Goal: Find specific page/section: Find specific page/section

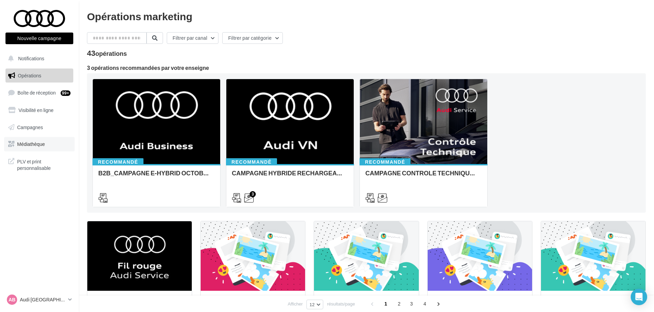
click at [34, 145] on span "Médiathèque" at bounding box center [31, 144] width 28 height 6
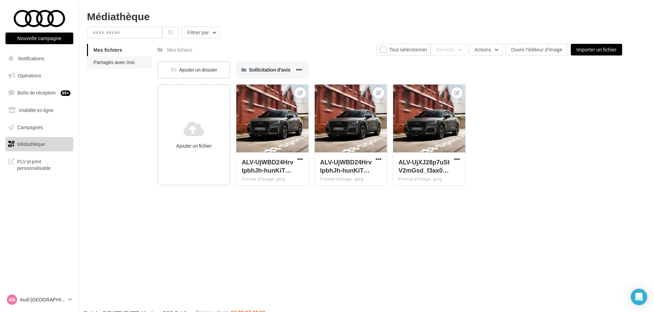
click at [112, 62] on span "Partagés avec moi" at bounding box center [113, 62] width 41 height 6
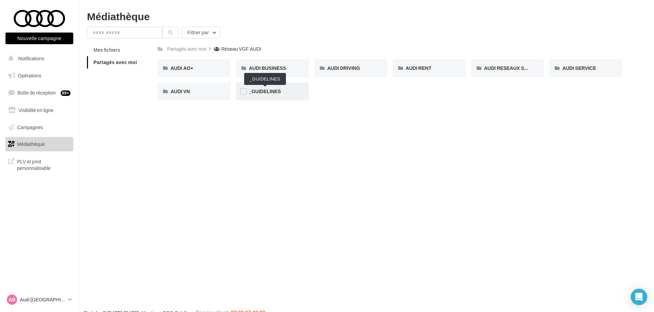
click at [264, 90] on span "_GUIDELINES" at bounding box center [265, 91] width 32 height 6
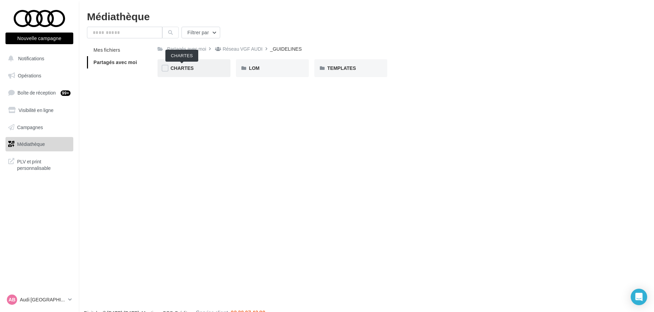
click at [190, 71] on span "CHARTES" at bounding box center [181, 68] width 23 height 6
